Goal: Navigation & Orientation: Find specific page/section

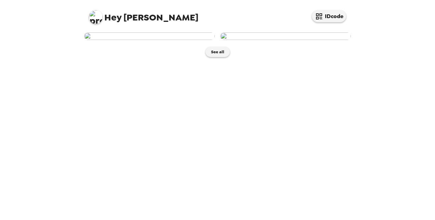
drag, startPoint x: 212, startPoint y: 204, endPoint x: 225, endPoint y: 187, distance: 20.9
click at [212, 57] on button "See all" at bounding box center [218, 52] width 24 height 10
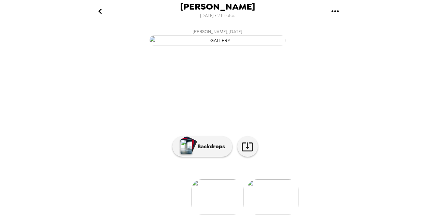
scroll to position [76, 0]
click at [266, 185] on img at bounding box center [273, 198] width 52 height 36
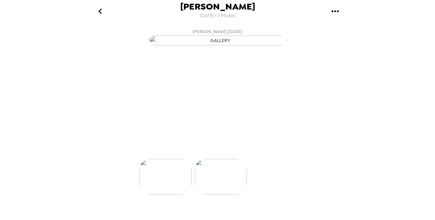
scroll to position [0, 55]
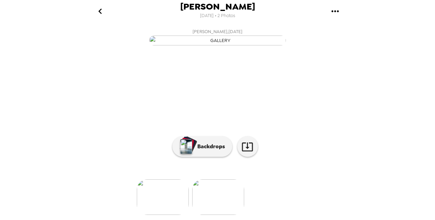
click at [169, 203] on img at bounding box center [163, 198] width 52 height 36
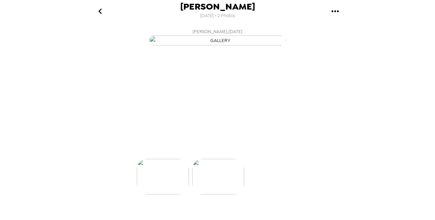
click at [169, 195] on img at bounding box center [163, 177] width 52 height 36
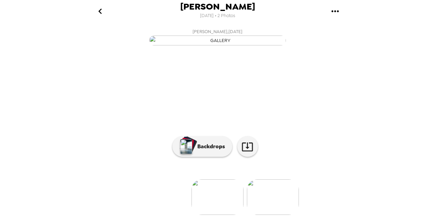
scroll to position [34, 0]
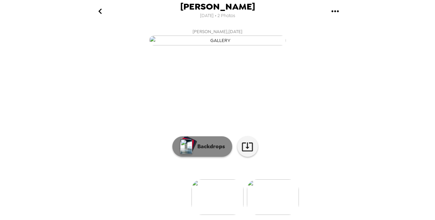
click at [206, 157] on button "Backdrops" at bounding box center [202, 146] width 60 height 21
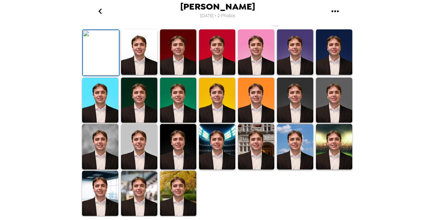
scroll to position [171, 0]
click at [328, 120] on img at bounding box center [334, 100] width 36 height 45
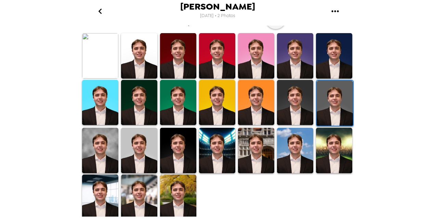
click at [253, 155] on img at bounding box center [256, 150] width 36 height 45
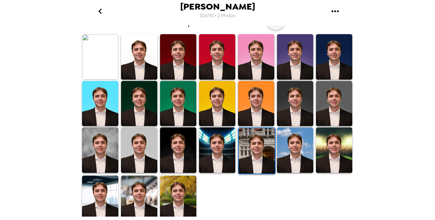
scroll to position [191, 0]
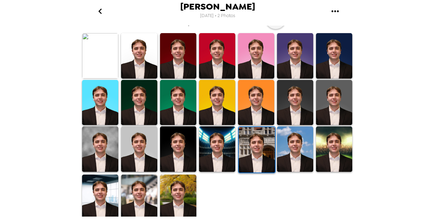
click at [136, 70] on img at bounding box center [139, 55] width 36 height 45
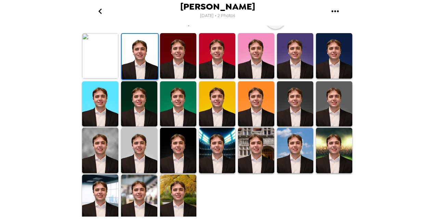
click at [135, 154] on img at bounding box center [139, 150] width 36 height 45
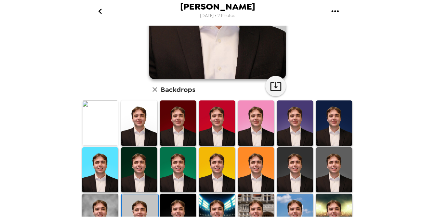
scroll to position [137, 0]
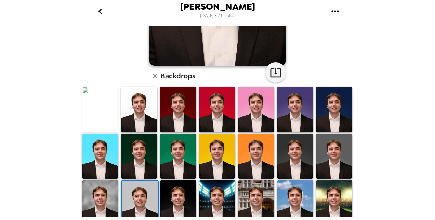
click at [318, 160] on img at bounding box center [334, 156] width 36 height 45
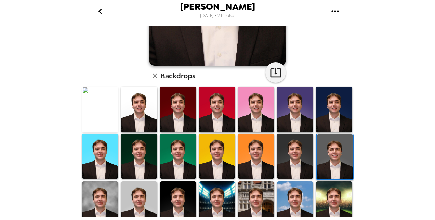
scroll to position [0, 0]
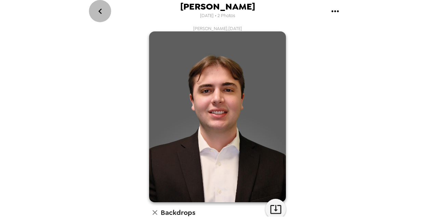
click at [104, 10] on icon "go back" at bounding box center [100, 11] width 11 height 11
